Goal: Task Accomplishment & Management: Use online tool/utility

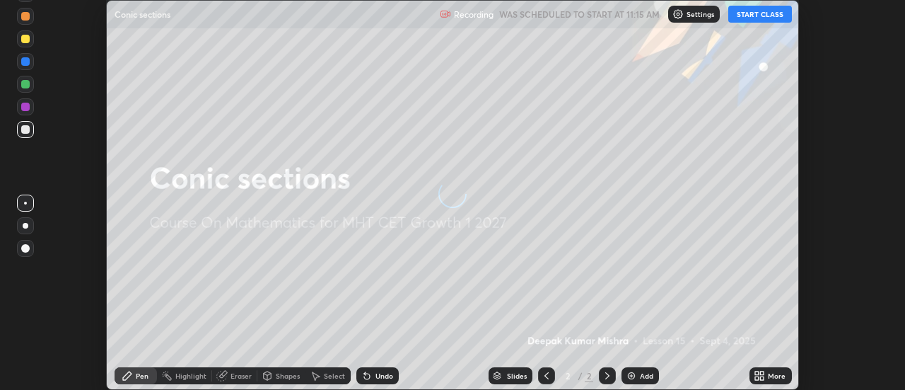
scroll to position [390, 905]
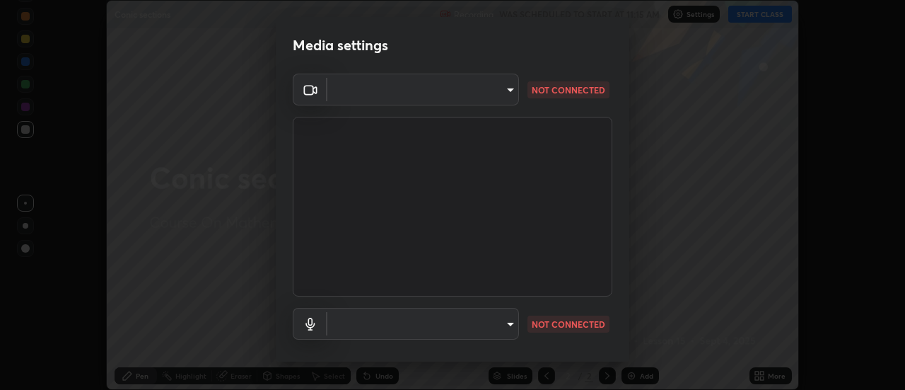
type input "3fb0db9b948ee014c865c74d3d253d8b81db7a3fe99a51a232c6435469281ce5"
type input "f3604cd5161b48aab7881b97f2e7e6a29828c21ac58aee31058a017e89eaad76"
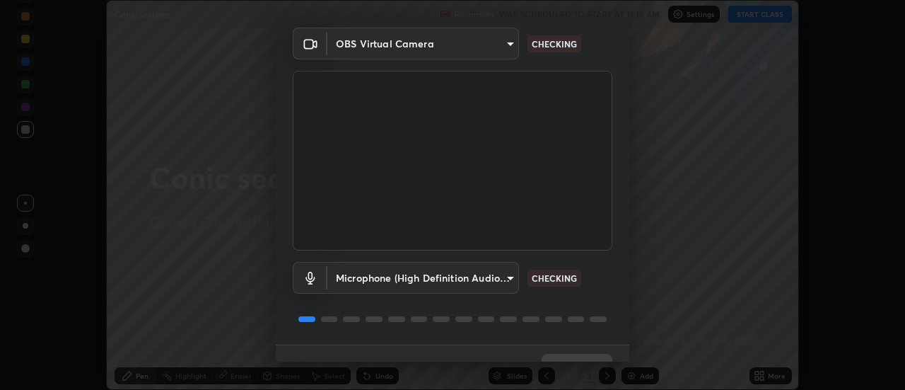
scroll to position [74, 0]
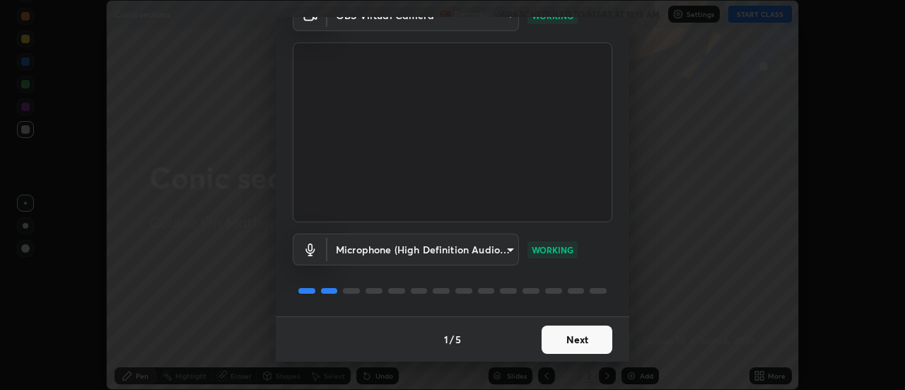
click at [575, 330] on button "Next" at bounding box center [577, 339] width 71 height 28
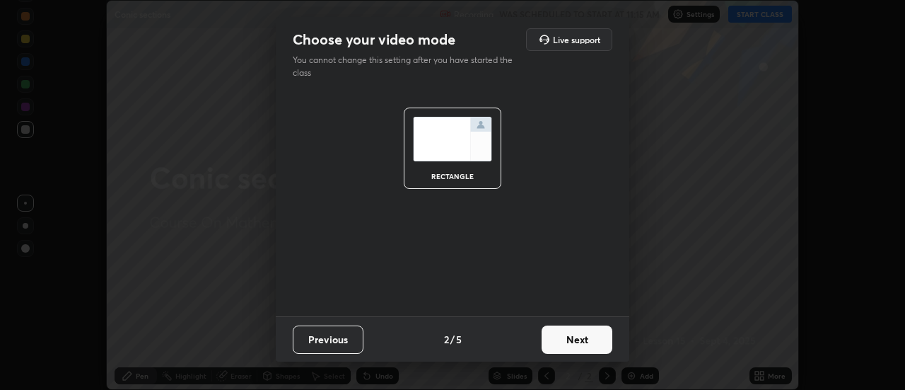
scroll to position [0, 0]
click at [575, 336] on button "Next" at bounding box center [577, 339] width 71 height 28
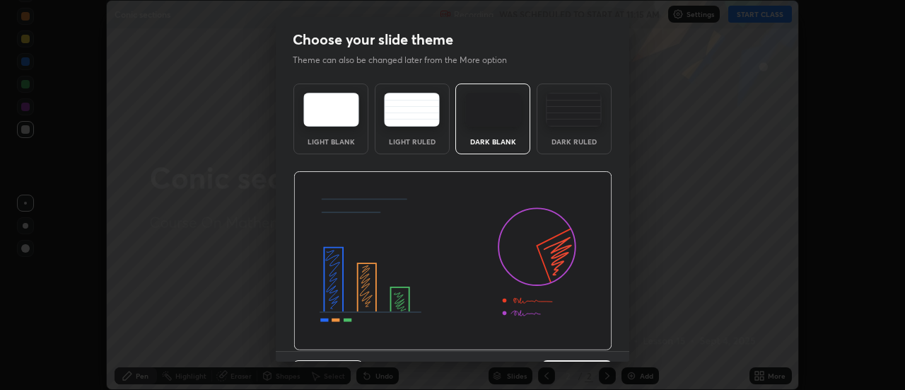
scroll to position [35, 0]
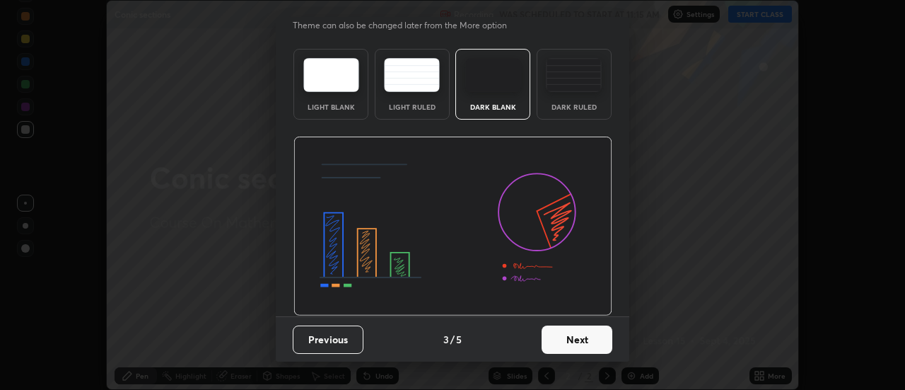
click at [579, 337] on button "Next" at bounding box center [577, 339] width 71 height 28
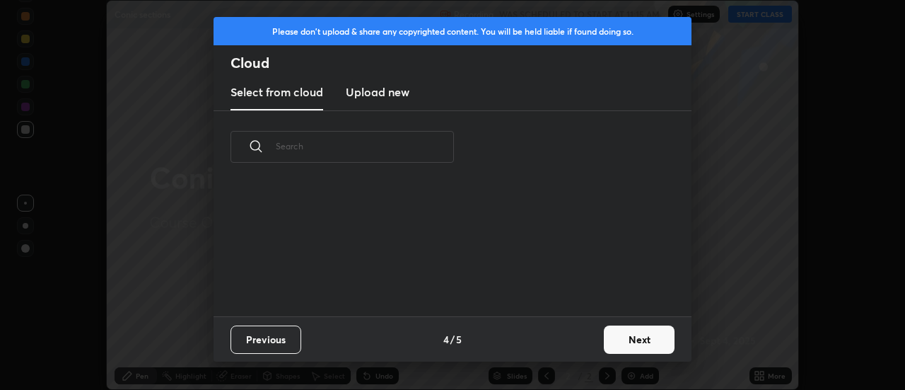
scroll to position [133, 454]
click at [639, 336] on button "Next" at bounding box center [639, 339] width 71 height 28
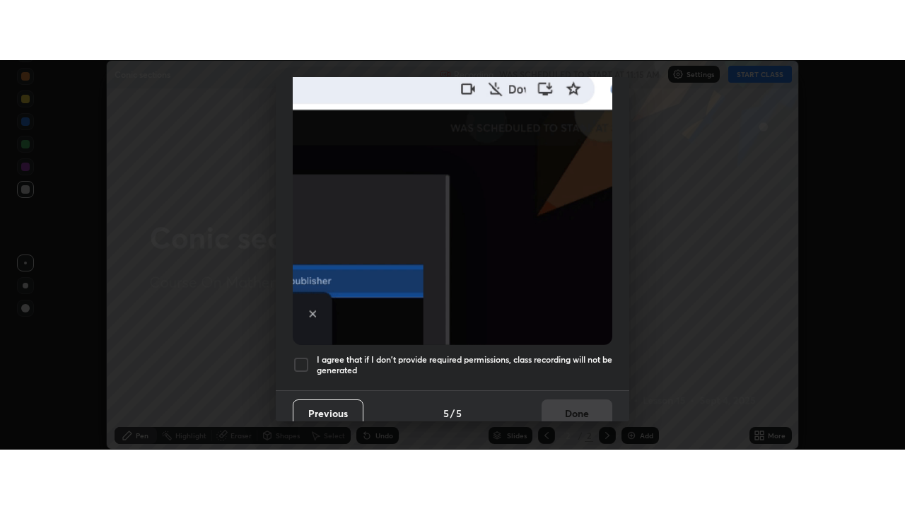
scroll to position [363, 0]
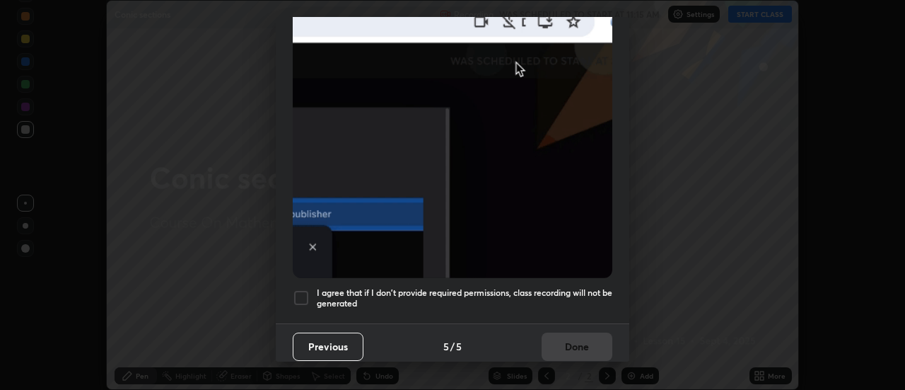
click at [301, 289] on div at bounding box center [301, 297] width 17 height 17
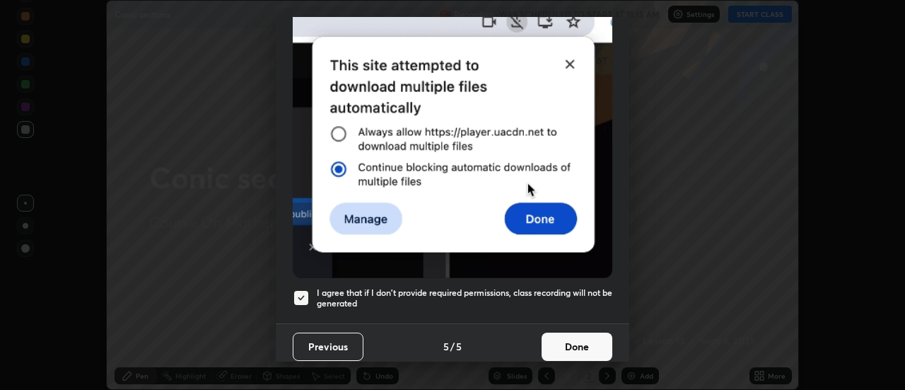
click at [588, 339] on button "Done" at bounding box center [577, 346] width 71 height 28
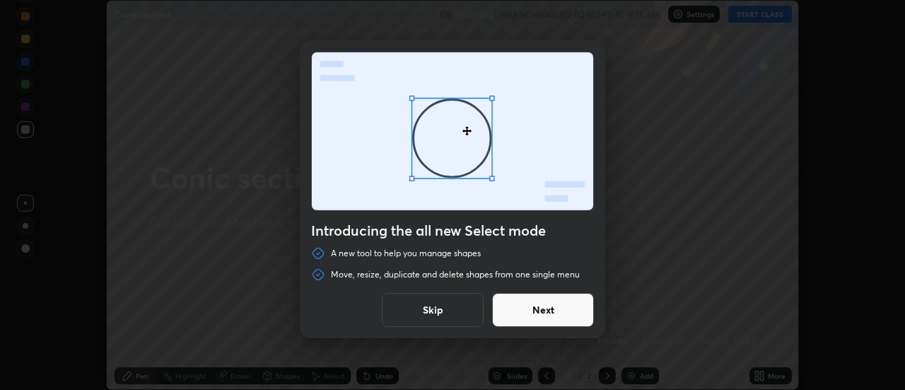
click at [453, 306] on button "Skip" at bounding box center [433, 310] width 102 height 34
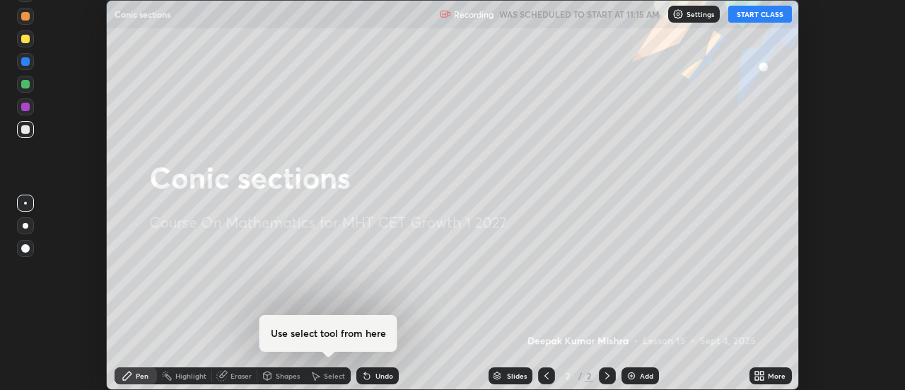
click at [766, 11] on button "START CLASS" at bounding box center [760, 14] width 64 height 17
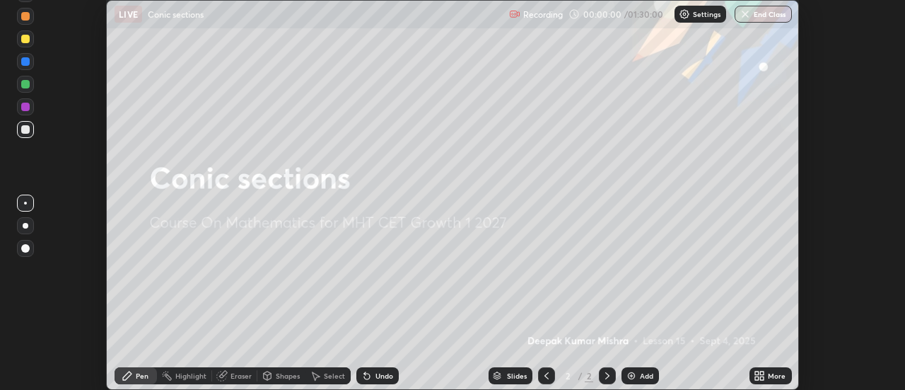
click at [774, 378] on div "More" at bounding box center [777, 375] width 18 height 7
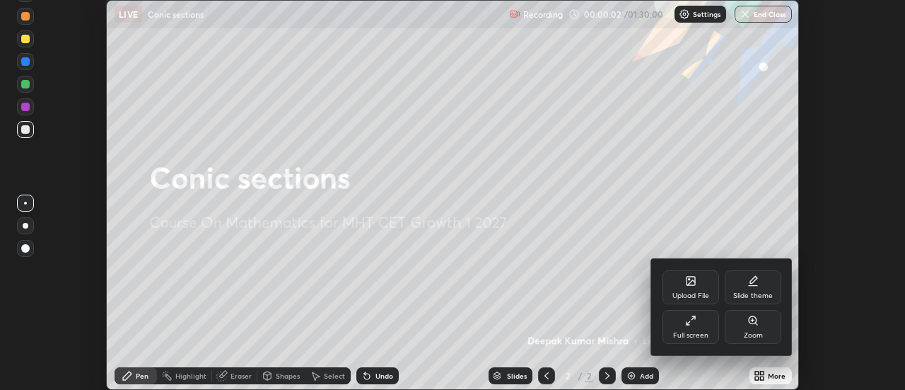
click at [699, 330] on div "Full screen" at bounding box center [691, 327] width 57 height 34
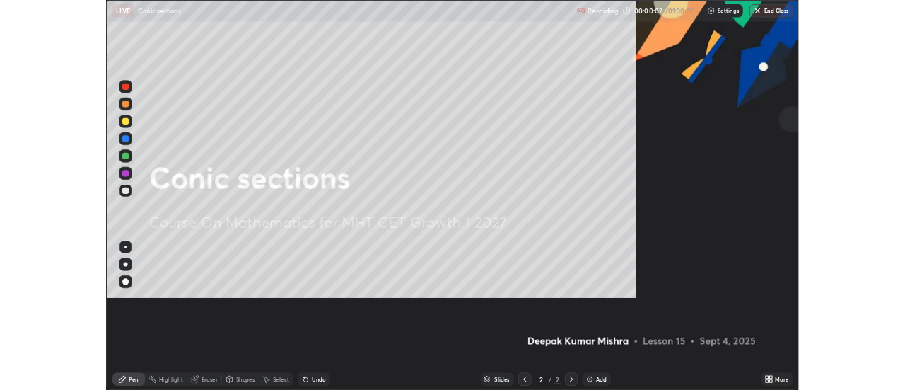
scroll to position [509, 905]
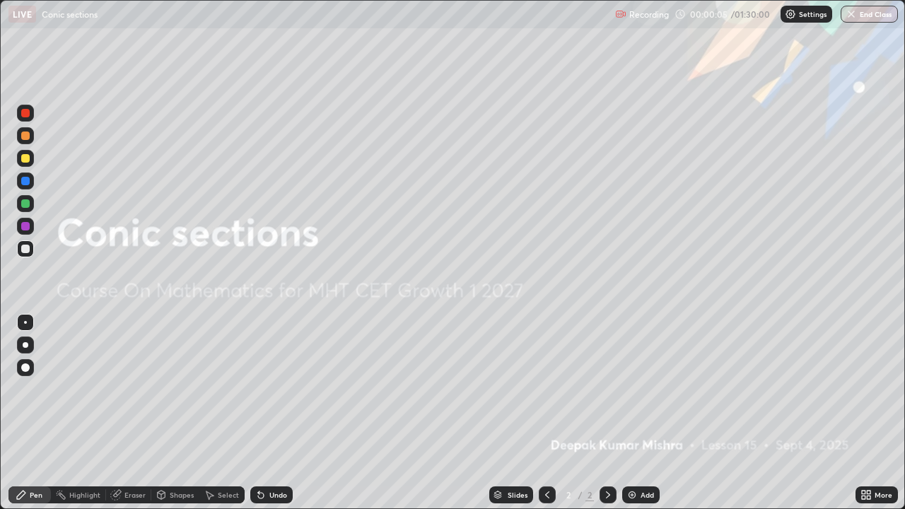
click at [641, 389] on div "Add" at bounding box center [647, 495] width 13 height 7
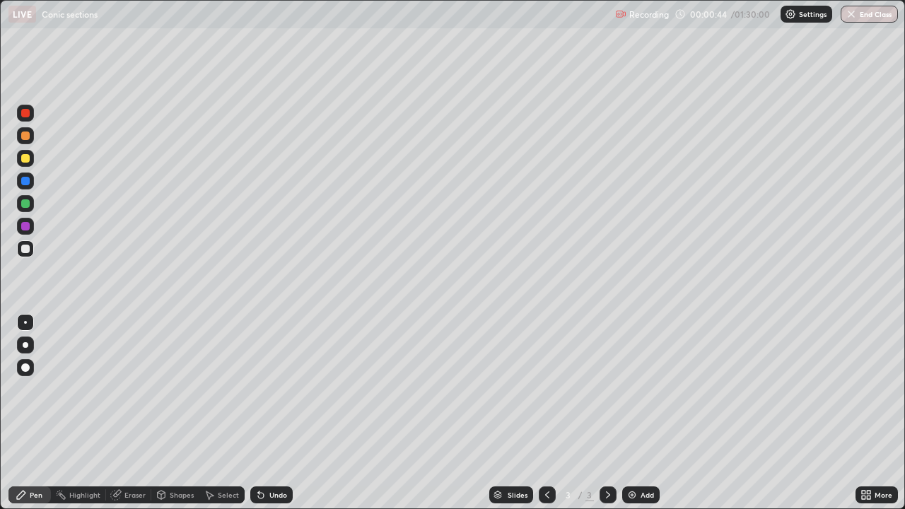
click at [26, 155] on div at bounding box center [25, 158] width 8 height 8
click at [24, 203] on div at bounding box center [25, 203] width 8 height 8
click at [26, 246] on div at bounding box center [25, 249] width 8 height 8
click at [134, 389] on div "Eraser" at bounding box center [134, 495] width 21 height 7
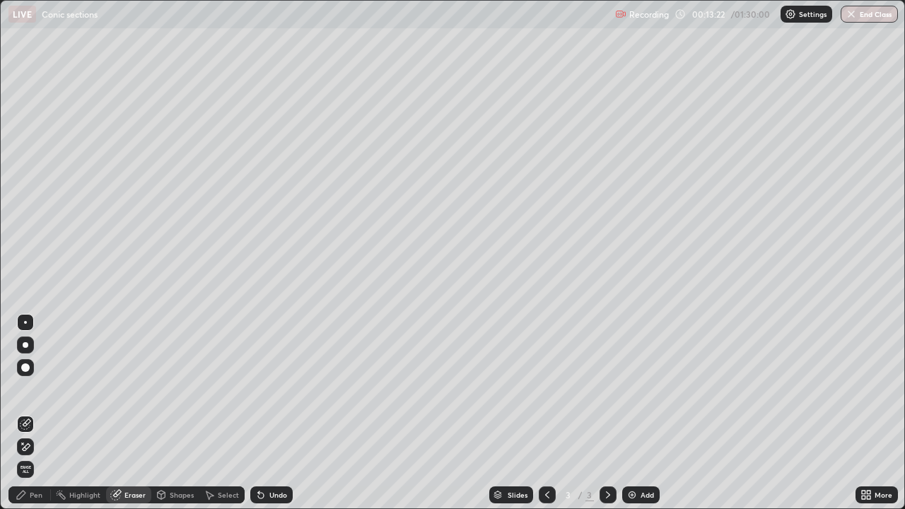
click at [41, 389] on div "Pen" at bounding box center [36, 495] width 13 height 7
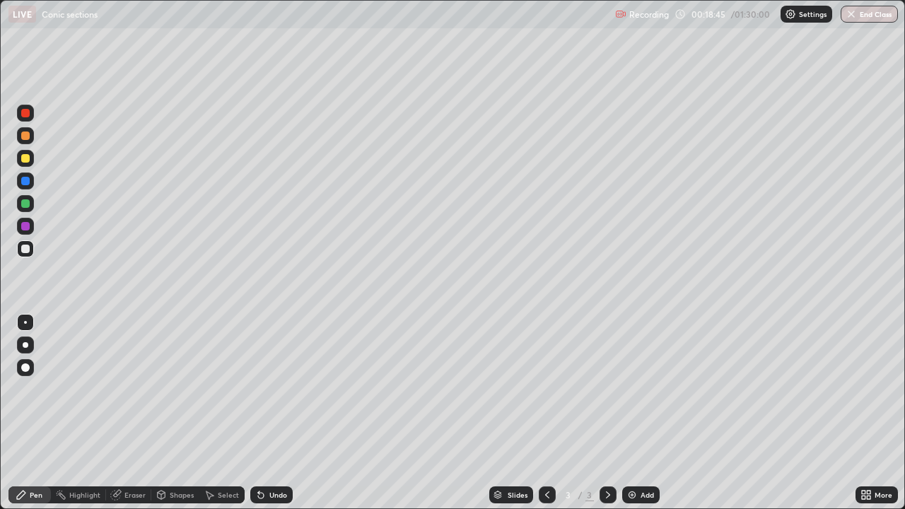
click at [629, 389] on img at bounding box center [632, 494] width 11 height 11
click at [23, 132] on div at bounding box center [25, 136] width 8 height 8
click at [25, 245] on div at bounding box center [25, 249] width 8 height 8
click at [23, 155] on div at bounding box center [25, 158] width 8 height 8
click at [26, 221] on div at bounding box center [25, 226] width 17 height 17
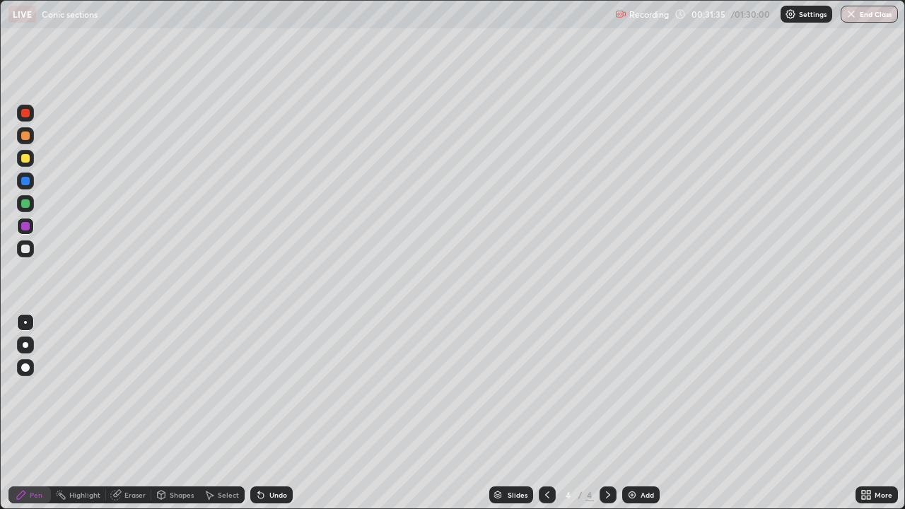
click at [632, 389] on img at bounding box center [632, 494] width 11 height 11
click at [25, 156] on div at bounding box center [25, 158] width 8 height 8
click at [27, 248] on div at bounding box center [25, 249] width 8 height 8
click at [139, 389] on div "Eraser" at bounding box center [134, 495] width 21 height 7
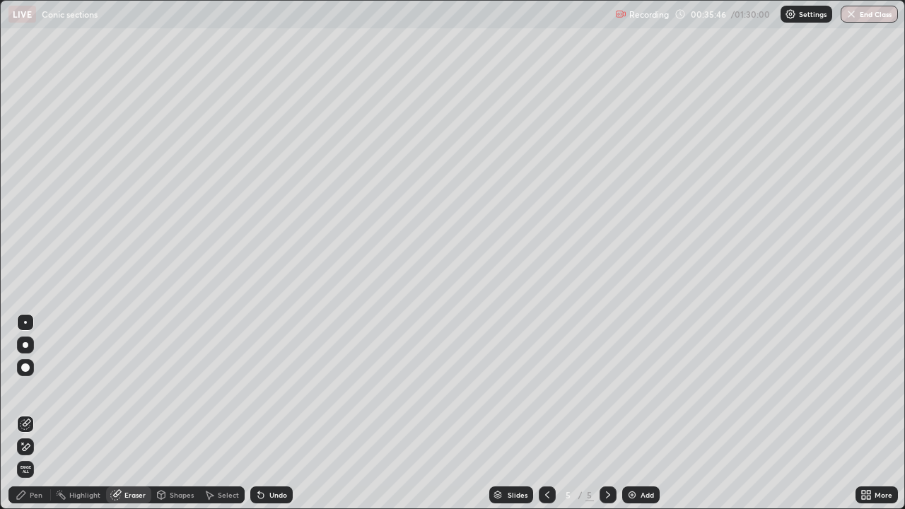
click at [42, 389] on div "Pen" at bounding box center [29, 495] width 42 height 17
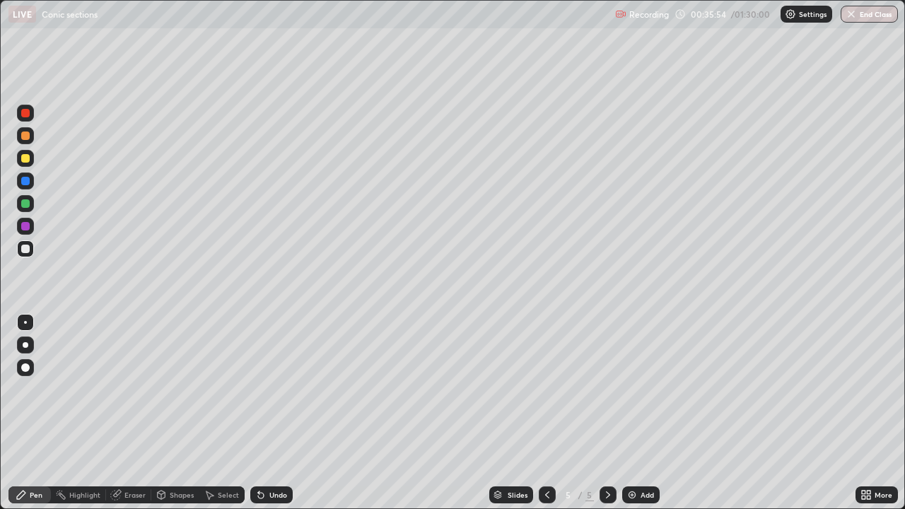
click at [133, 389] on div "Eraser" at bounding box center [134, 495] width 21 height 7
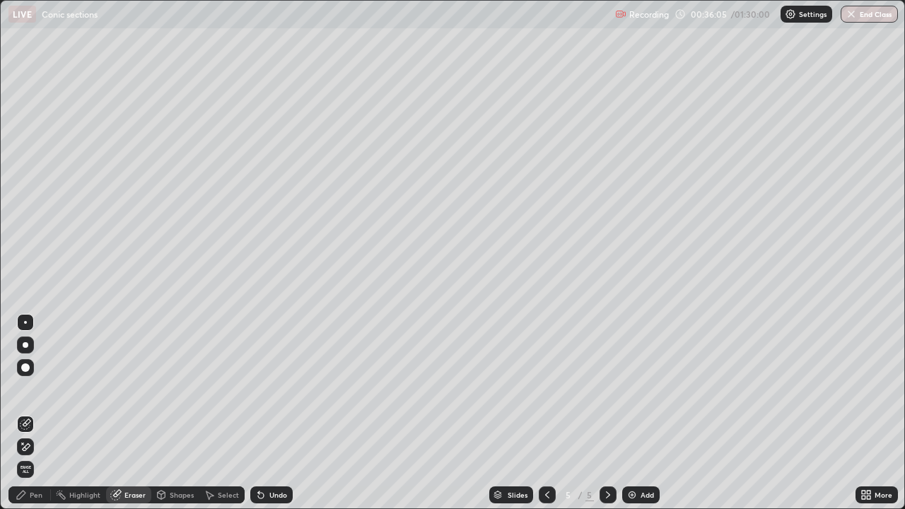
click at [42, 389] on div "Pen" at bounding box center [36, 495] width 13 height 7
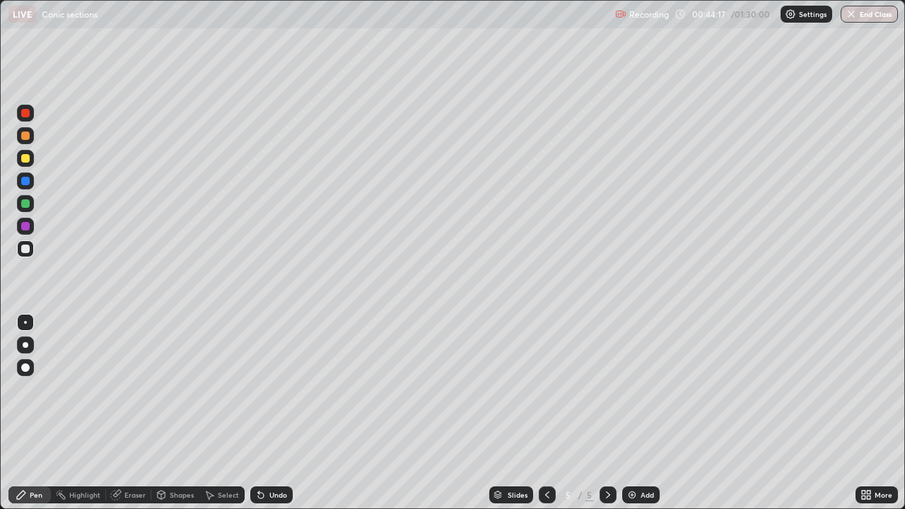
click at [632, 389] on img at bounding box center [632, 494] width 11 height 11
click at [26, 159] on div at bounding box center [25, 158] width 8 height 8
click at [26, 248] on div at bounding box center [25, 249] width 8 height 8
click at [129, 389] on div "Eraser" at bounding box center [134, 495] width 21 height 7
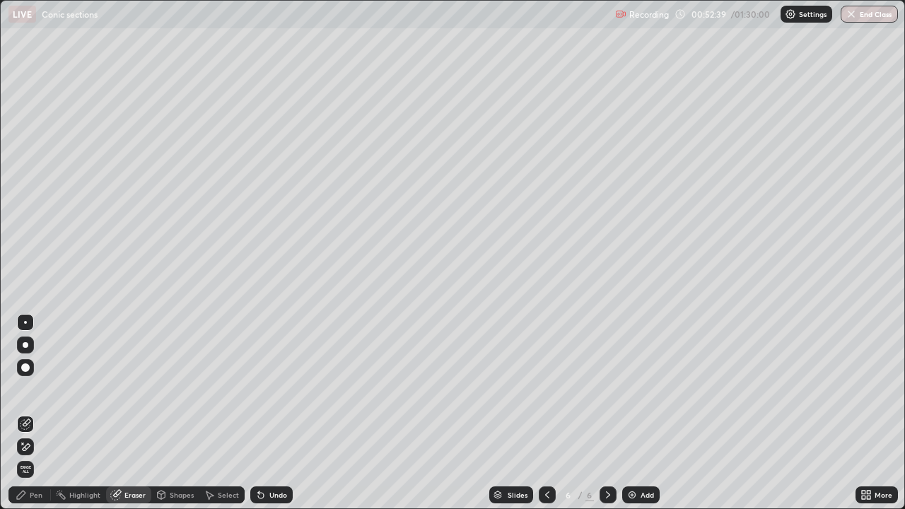
click at [33, 389] on div "Pen" at bounding box center [36, 495] width 13 height 7
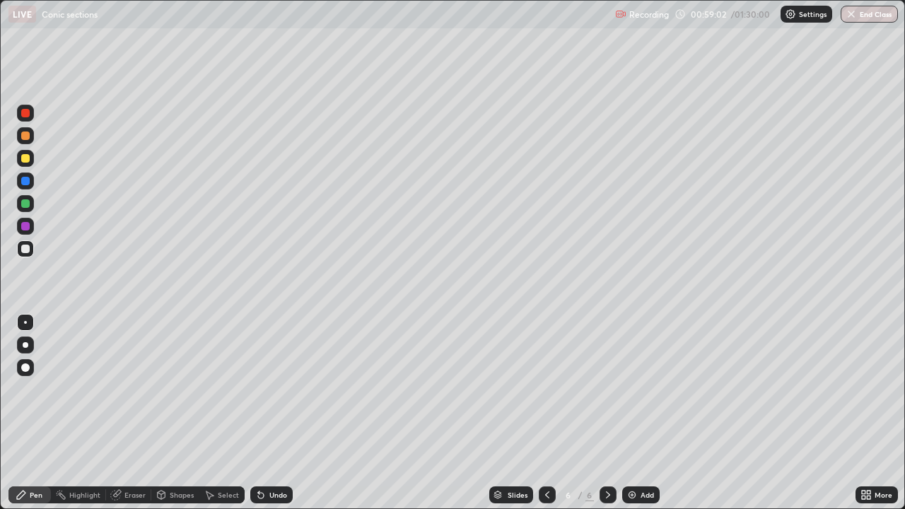
click at [634, 389] on img at bounding box center [632, 494] width 11 height 11
click at [25, 157] on div at bounding box center [25, 158] width 8 height 8
click at [25, 247] on div at bounding box center [25, 249] width 8 height 8
click at [136, 389] on div "Eraser" at bounding box center [134, 495] width 21 height 7
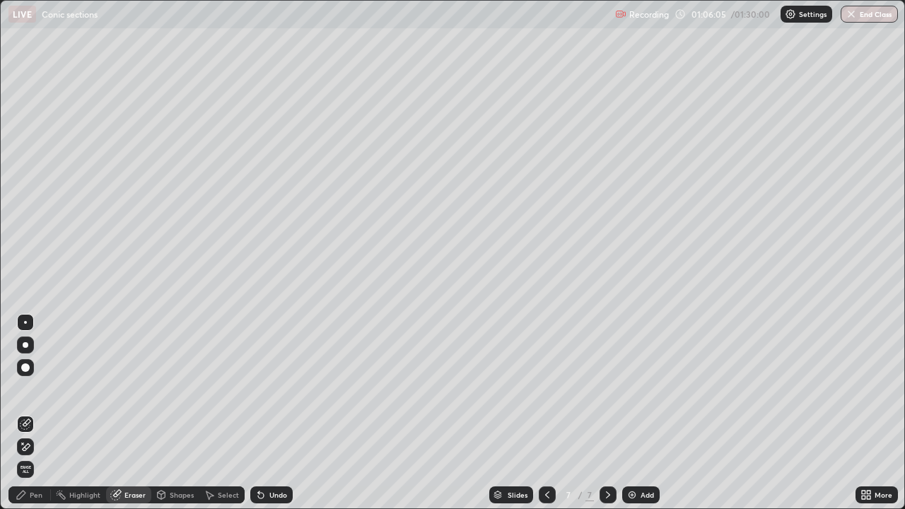
click at [45, 389] on div "Pen" at bounding box center [29, 495] width 42 height 17
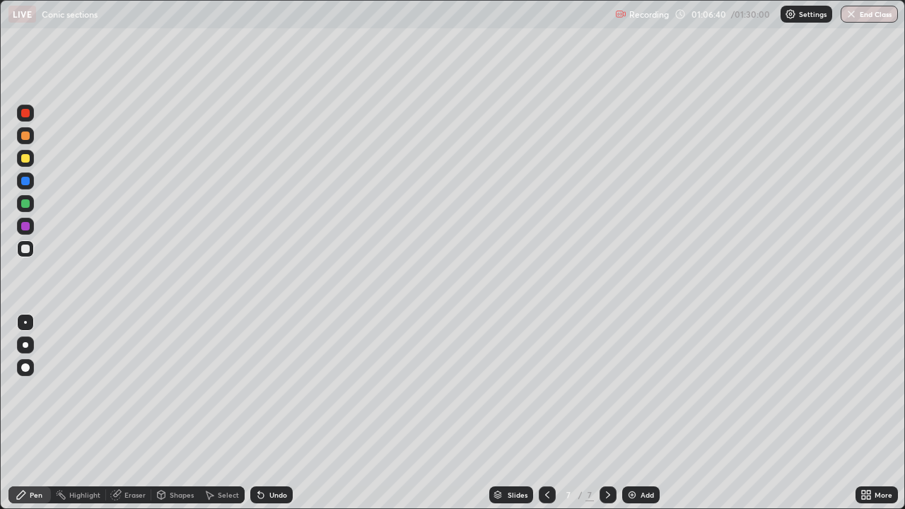
click at [134, 389] on div "Eraser" at bounding box center [128, 495] width 45 height 17
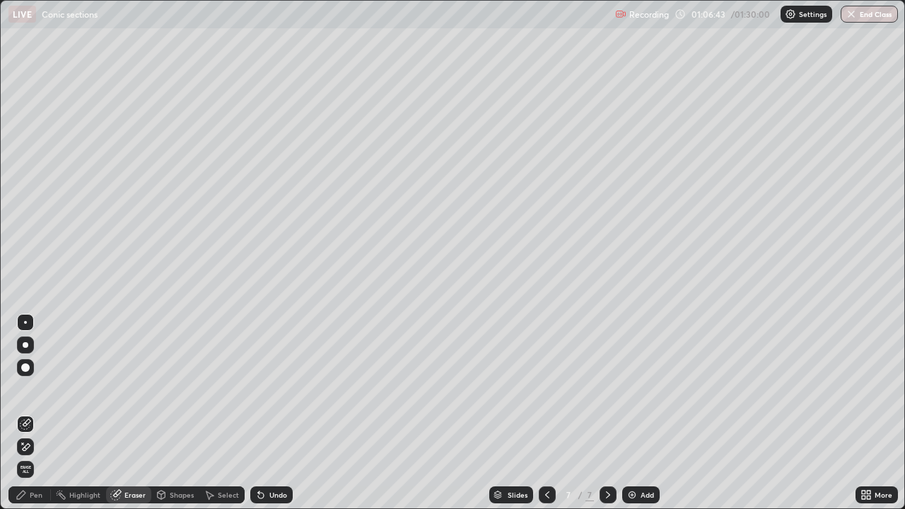
click at [39, 389] on div "Pen" at bounding box center [36, 495] width 13 height 7
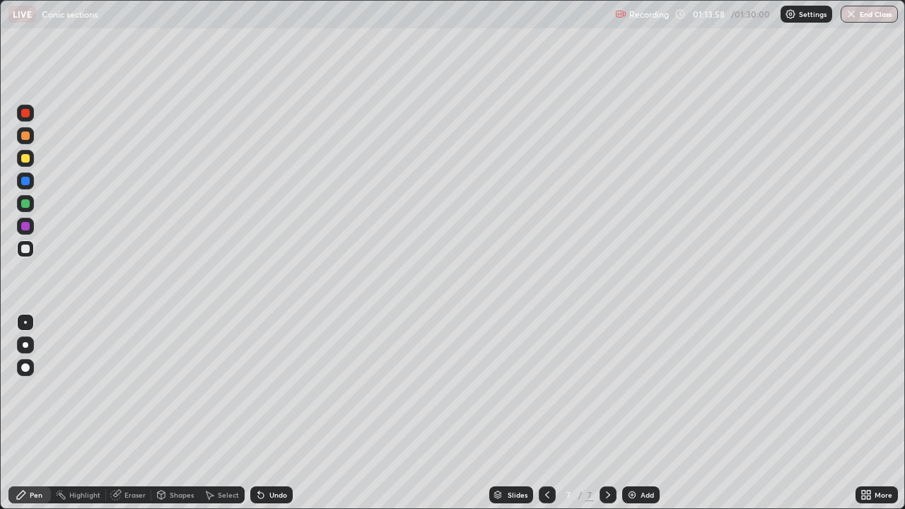
click at [871, 10] on button "End Class" at bounding box center [869, 14] width 57 height 17
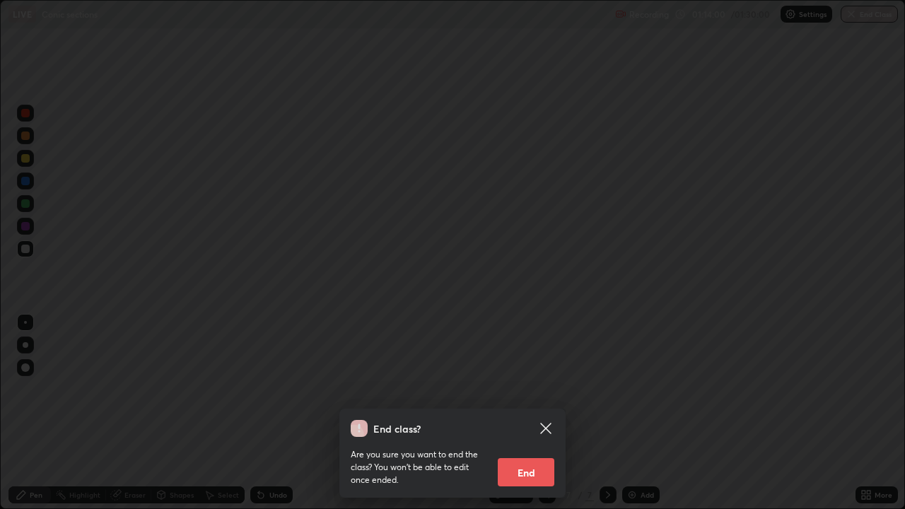
click at [533, 389] on button "End" at bounding box center [526, 472] width 57 height 28
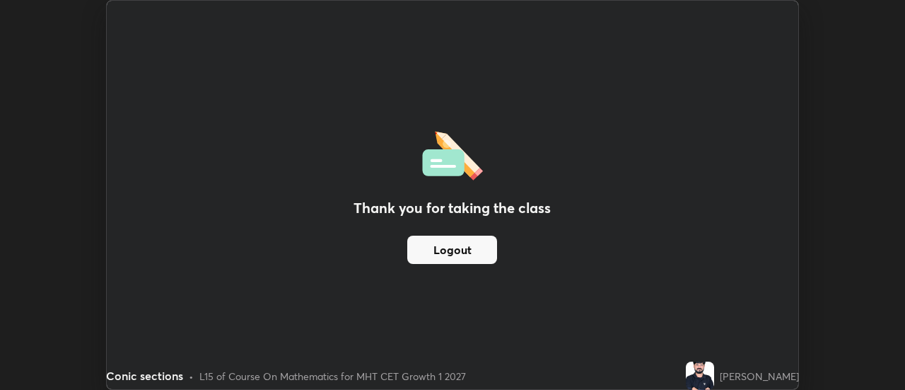
scroll to position [70335, 69819]
